Goal: Information Seeking & Learning: Find specific fact

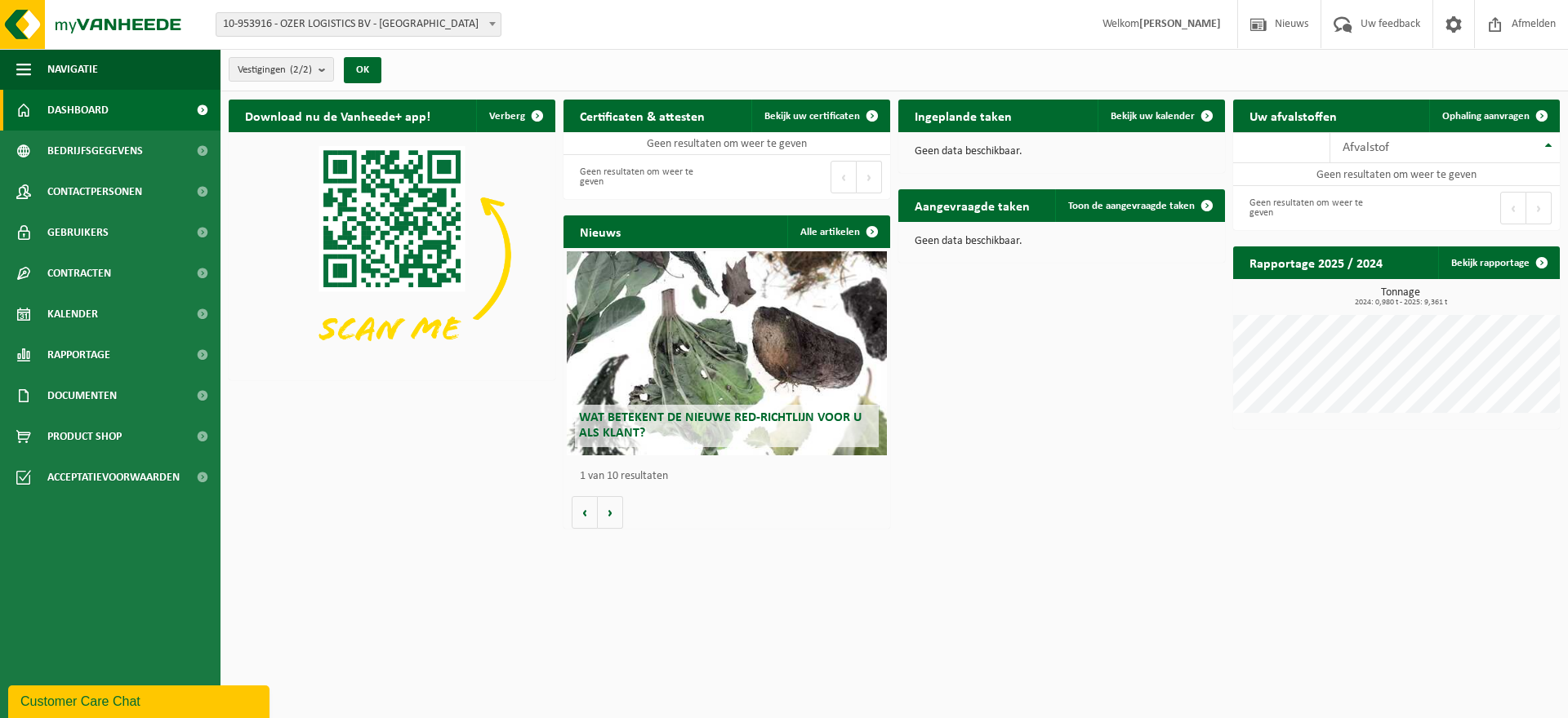
drag, startPoint x: 410, startPoint y: 441, endPoint x: 547, endPoint y: 146, distance: 325.3
click at [420, 431] on div "Download nu de Vanheede+ app! Verberg Certificaten & attesten Bekijk uw certifi…" at bounding box center [893, 314] width 1339 height 446
click at [375, 71] on button "OK" at bounding box center [362, 70] width 38 height 26
click at [356, 68] on button "OK" at bounding box center [362, 70] width 38 height 26
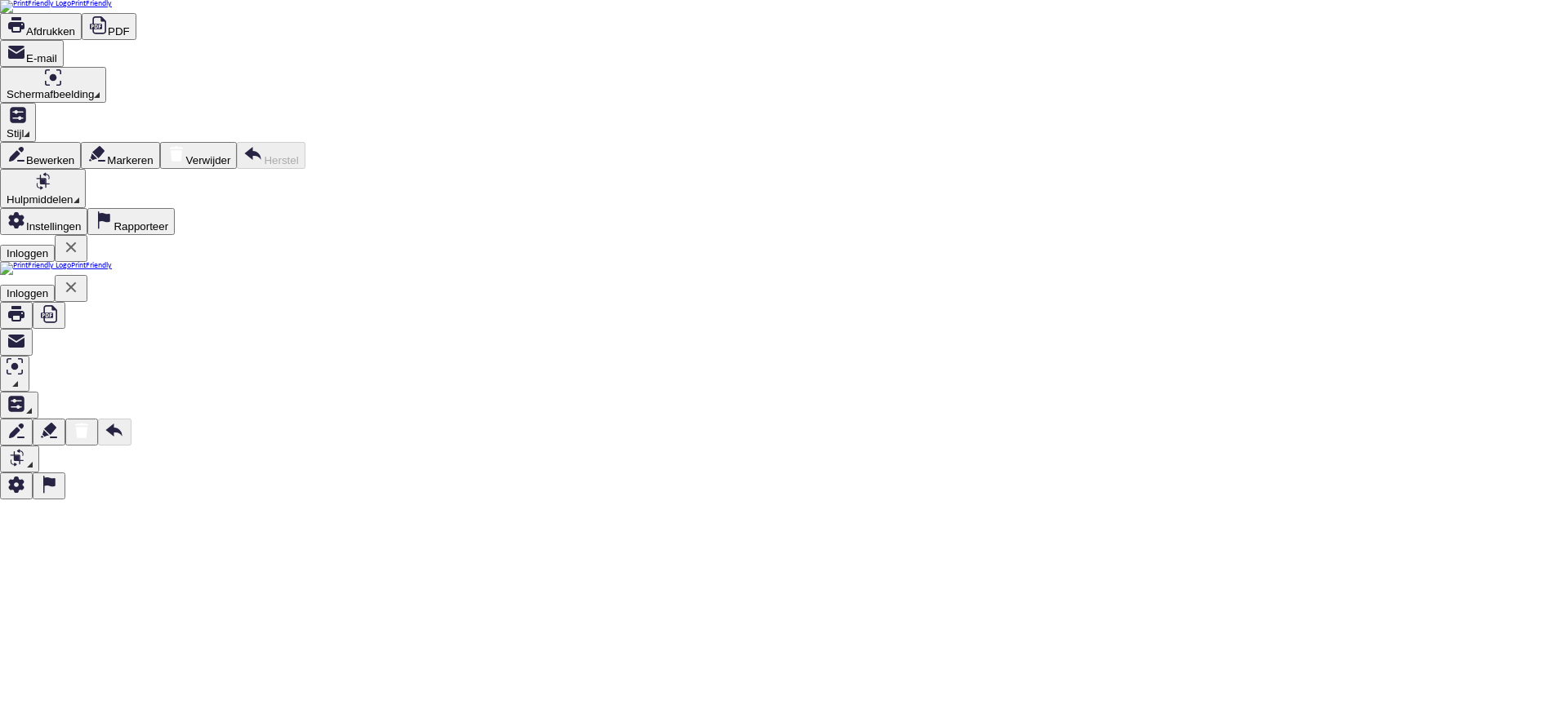
scroll to position [1053, 0]
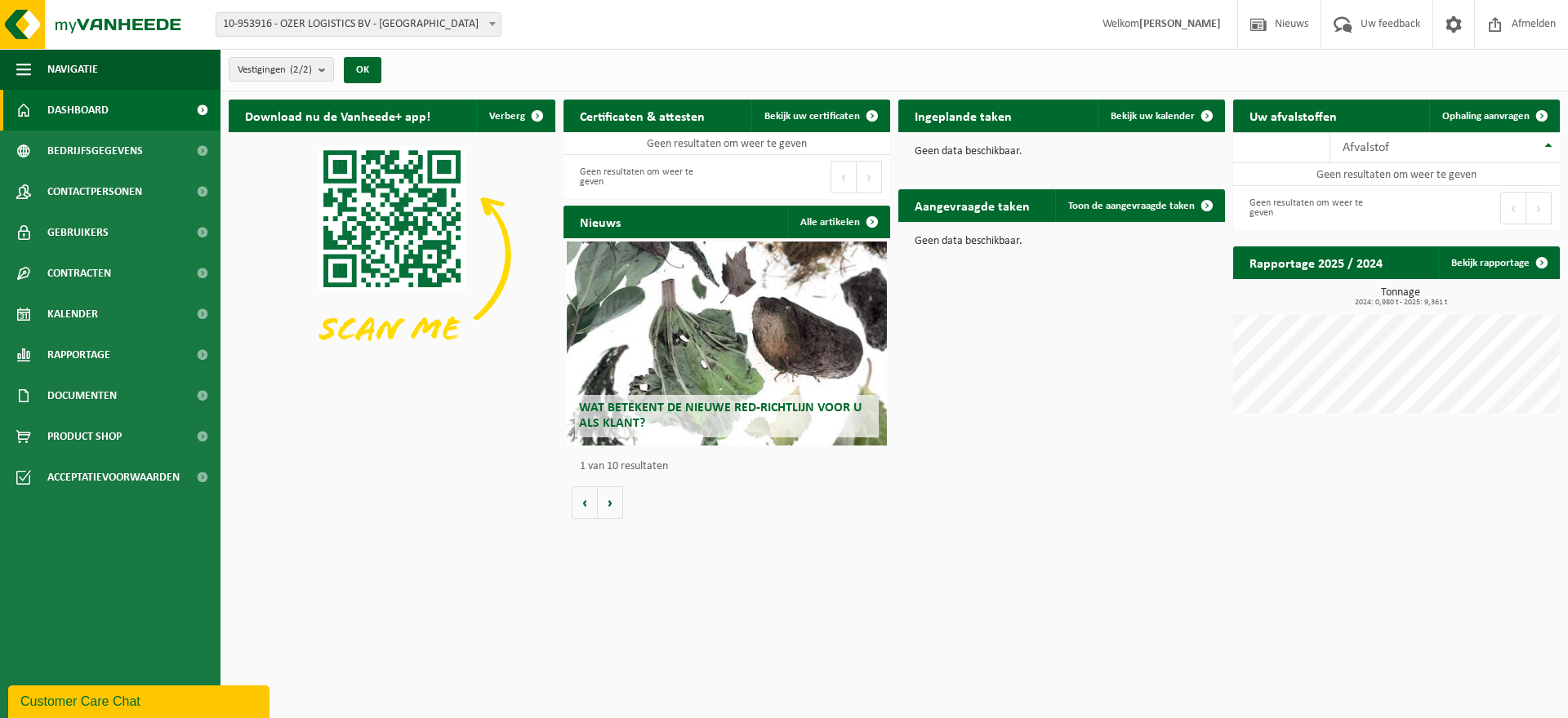
click at [838, 565] on html "Vestiging: 10-953916 - OZER LOGISTICS BV - ROTTERDAM 10-953917 - OZER LOGISTICS…" at bounding box center [784, 359] width 1568 height 718
click at [361, 76] on button "OK" at bounding box center [362, 70] width 38 height 26
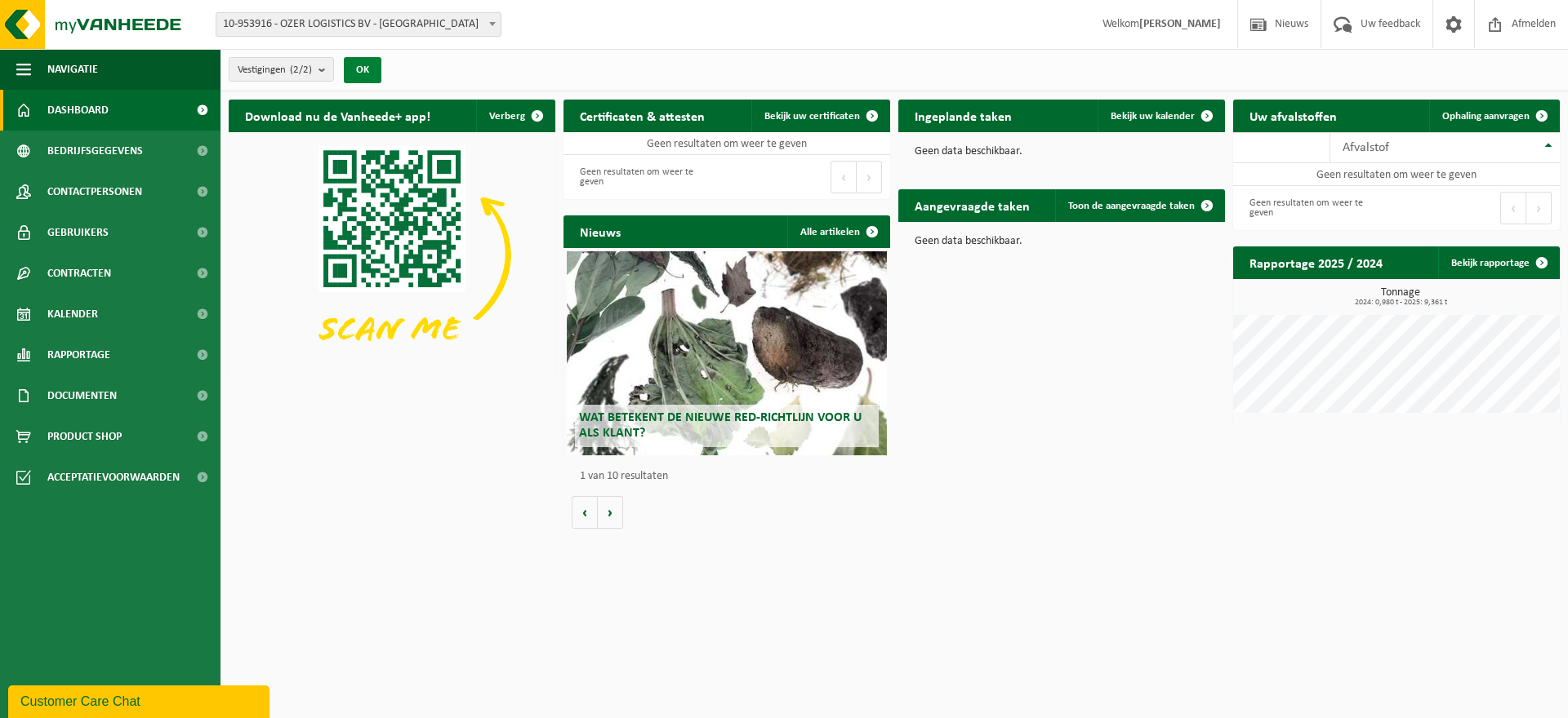
click at [370, 77] on button "OK" at bounding box center [362, 70] width 38 height 26
click at [327, 72] on b "submit" at bounding box center [325, 70] width 15 height 23
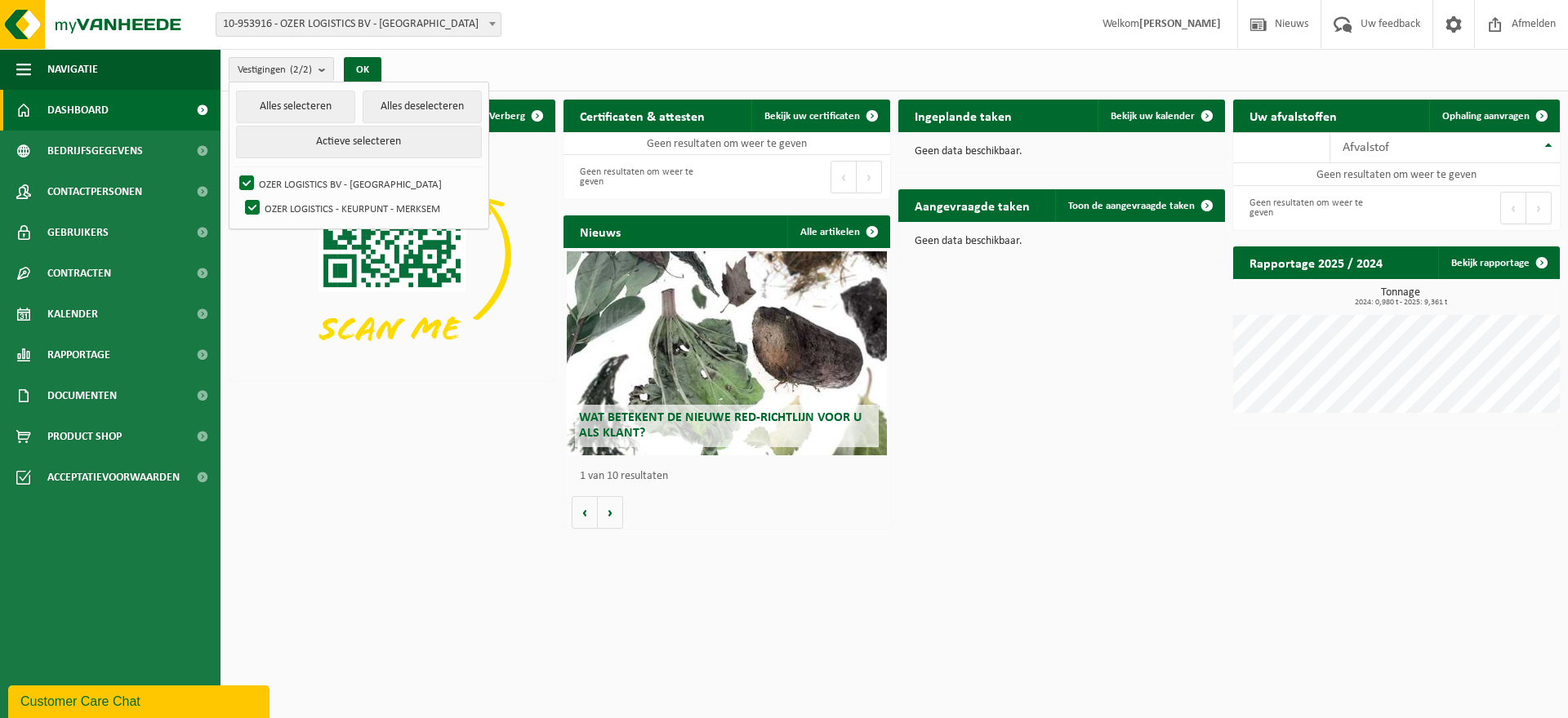
click at [407, 614] on html "Vestiging: 10-953916 - OZER LOGISTICS BV - ROTTERDAM 10-953917 - OZER LOGISTICS…" at bounding box center [784, 359] width 1568 height 718
click at [1260, 555] on html "Vestiging: 10-953916 - OZER LOGISTICS BV - ROTTERDAM 10-953917 - OZER LOGISTICS…" at bounding box center [784, 359] width 1568 height 718
drag, startPoint x: 1208, startPoint y: 610, endPoint x: 1080, endPoint y: 696, distance: 154.2
click at [1208, 610] on html "Vestiging: 10-953916 - OZER LOGISTICS BV - ROTTERDAM 10-953917 - OZER LOGISTICS…" at bounding box center [784, 359] width 1568 height 718
click at [99, 155] on span "Bedrijfsgegevens" at bounding box center [95, 151] width 96 height 41
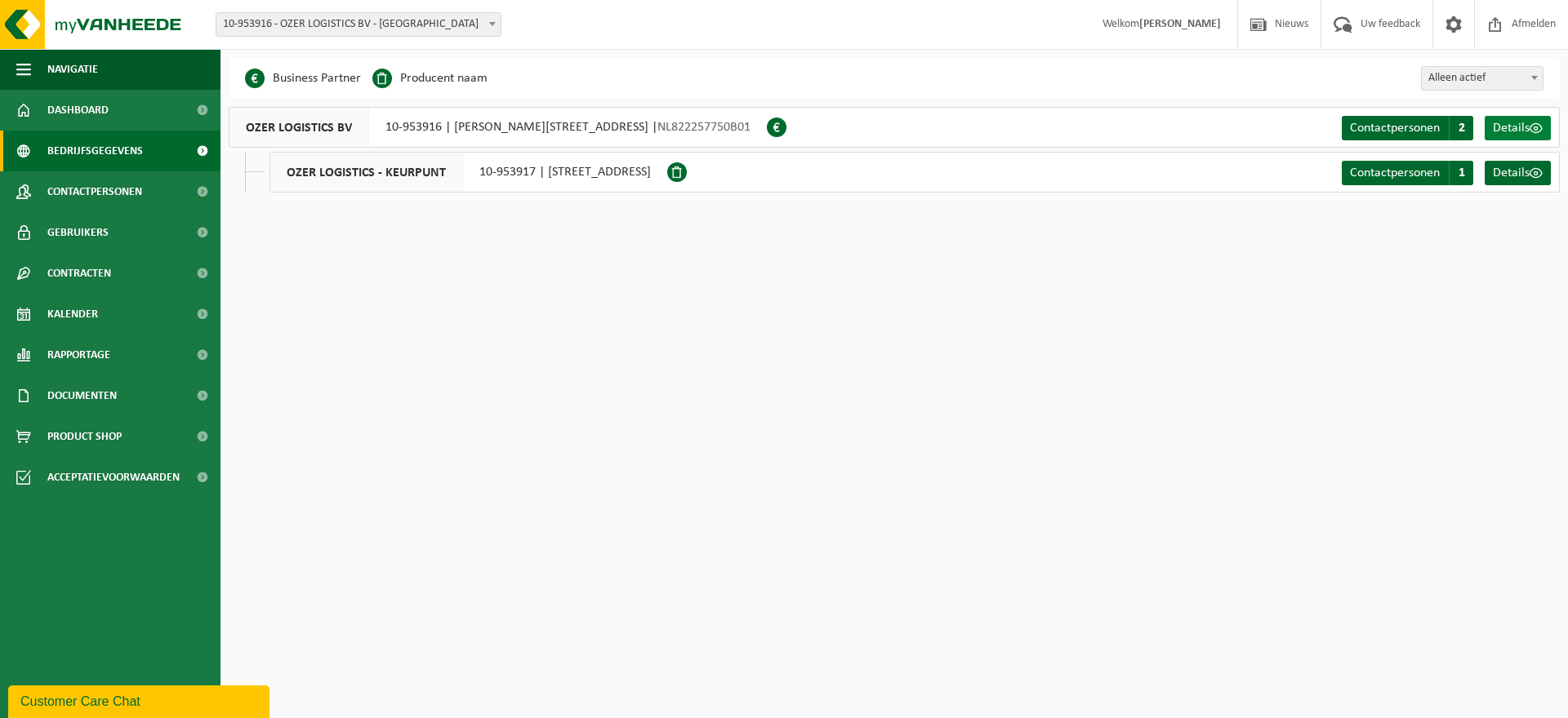
click at [1503, 126] on span "Details" at bounding box center [1511, 128] width 37 height 13
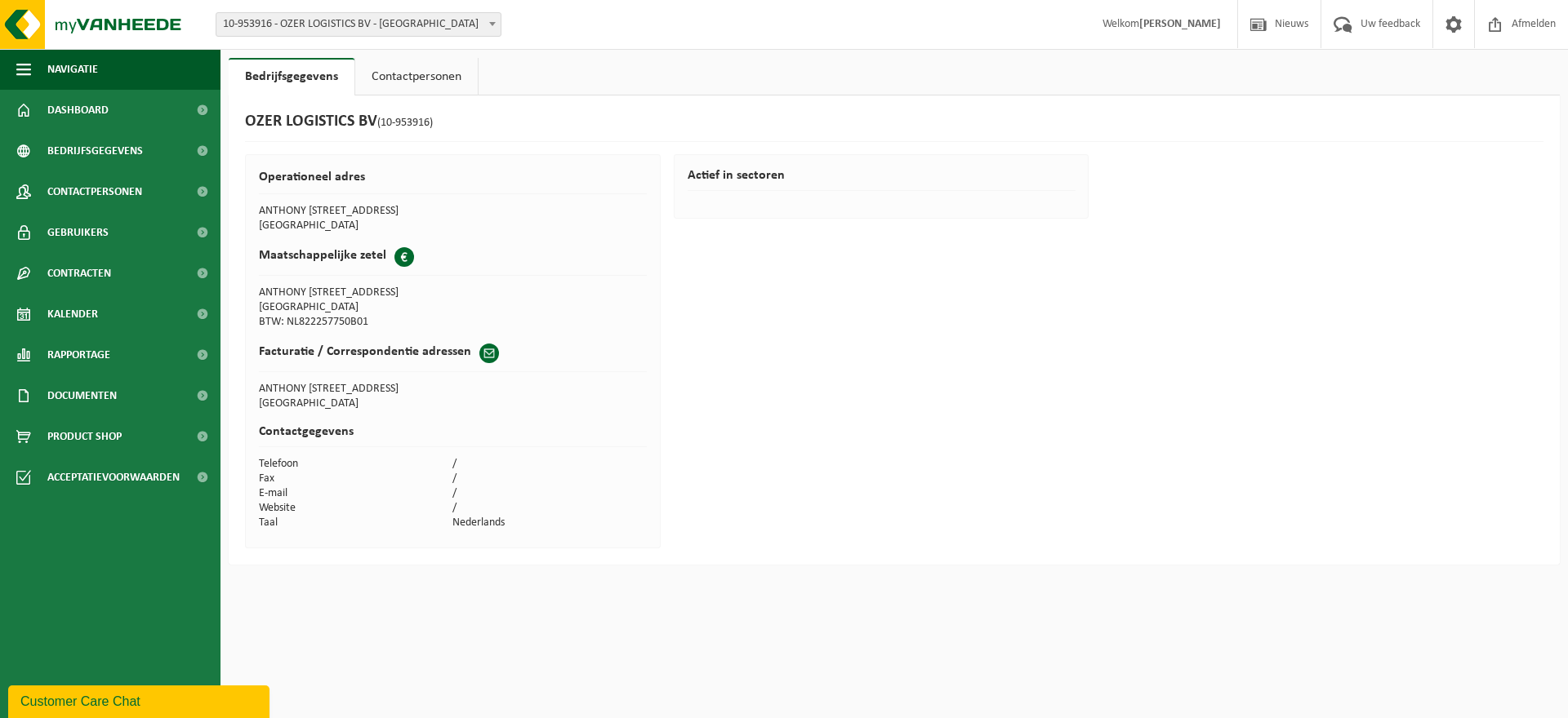
click at [356, 322] on td "BTW: NL822257750B01" at bounding box center [355, 322] width 195 height 15
copy td "NL822257750B01"
click at [377, 295] on td "ANTHONY [STREET_ADDRESS]" at bounding box center [355, 292] width 195 height 15
drag, startPoint x: 386, startPoint y: 297, endPoint x: 251, endPoint y: 285, distance: 135.5
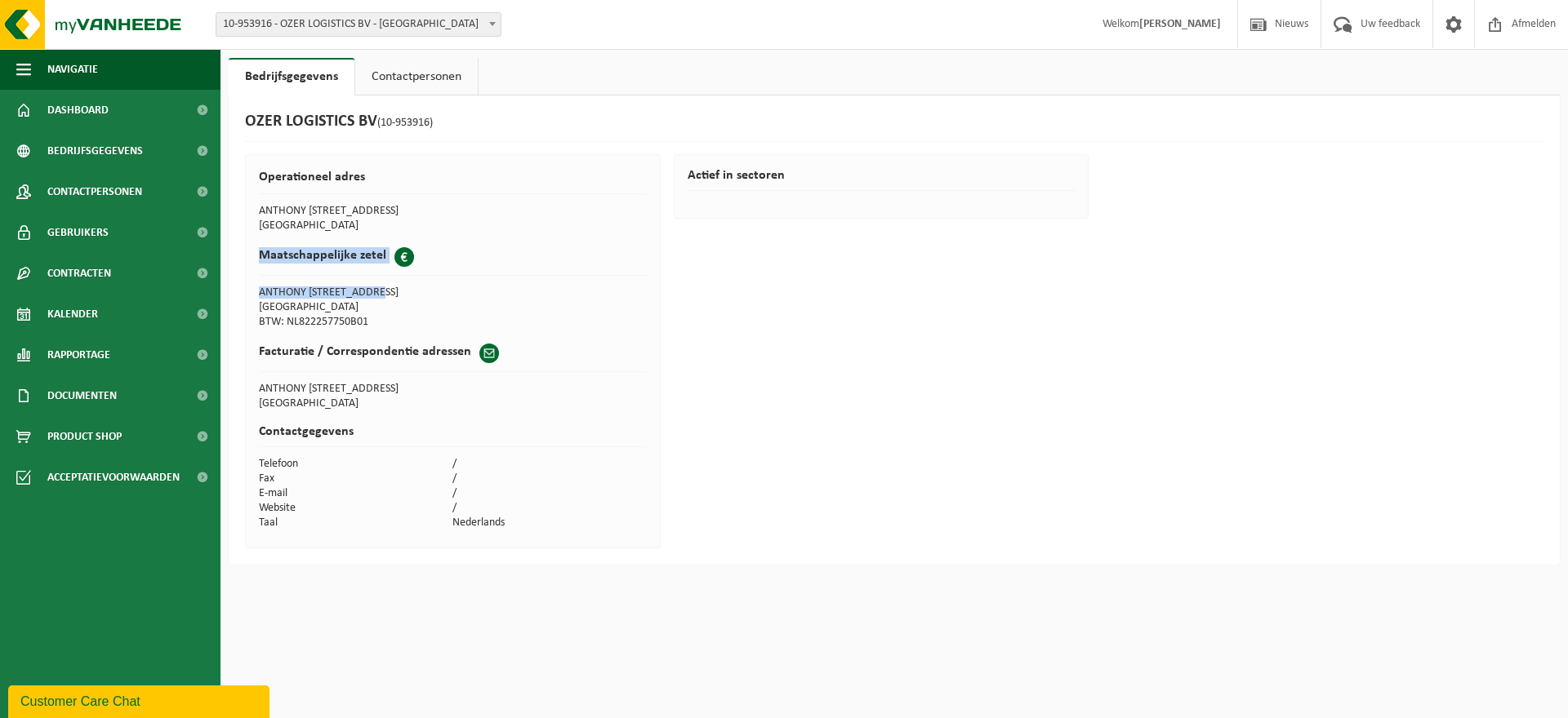
click at [251, 285] on div "Operationeel adres ANTHONY [STREET_ADDRESS] ROTTERDAM Maatschappelijke zetel Bu…" at bounding box center [452, 350] width 415 height 394
copy div "Maatschappelijke zetel Business [PERSON_NAME] 65"
click at [467, 71] on link "Contactpersonen" at bounding box center [416, 76] width 123 height 38
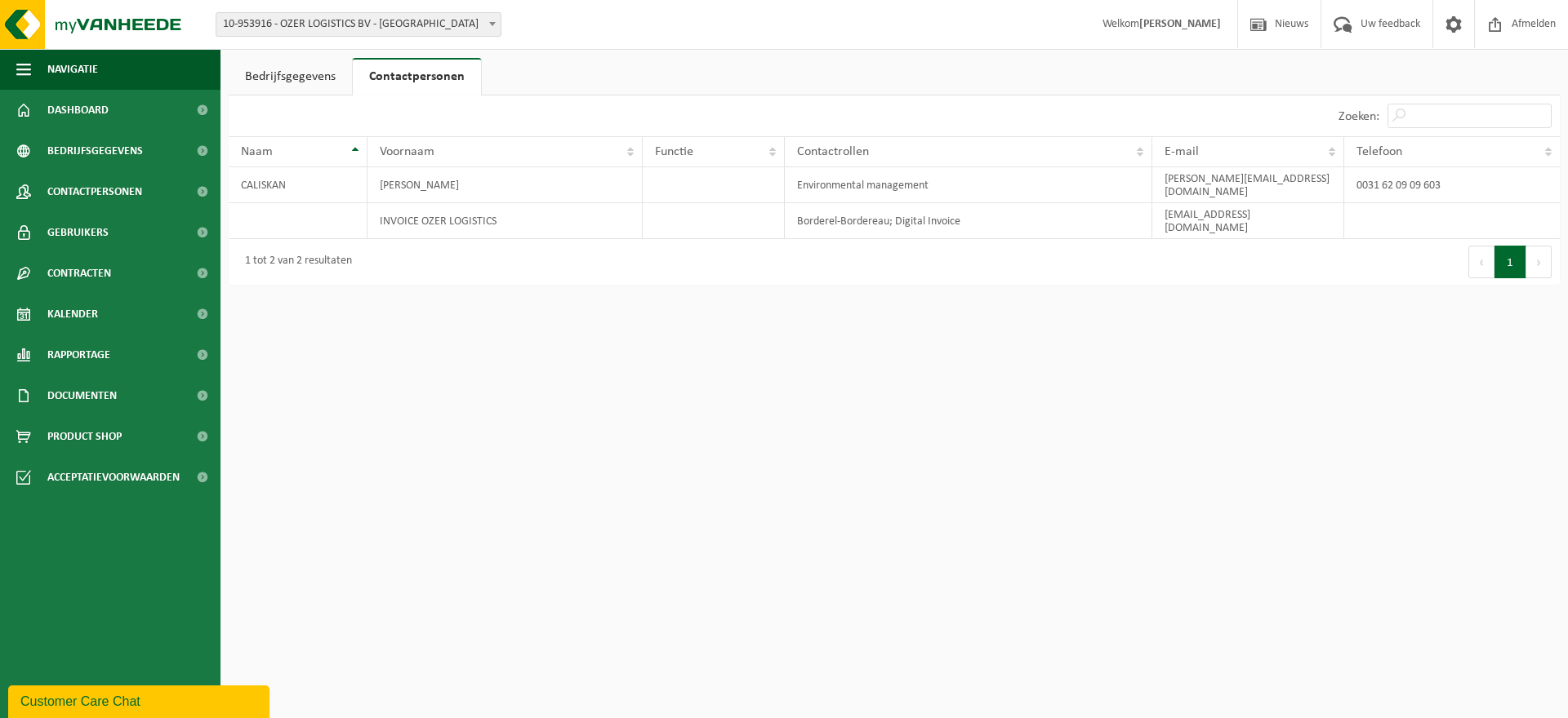
click at [665, 499] on html "Vestiging: 10-953916 - OZER LOGISTICS BV - [GEOGRAPHIC_DATA] 10-953917 - OZER L…" at bounding box center [784, 359] width 1568 height 718
